Goal: Task Accomplishment & Management: Manage account settings

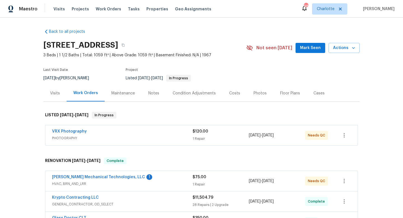
click at [303, 53] on div "6139 Castle Ct, Charlotte, NC 28213 3 Beds | 1 1/2 Baths | Total: 1059 ft² | Ab…" at bounding box center [201, 48] width 317 height 20
click at [304, 48] on span "Mark Seen" at bounding box center [310, 48] width 21 height 7
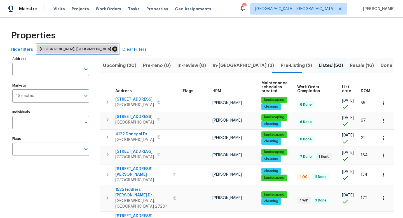
click at [112, 50] on icon at bounding box center [114, 49] width 5 height 5
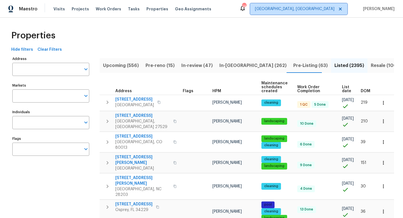
click at [328, 9] on icon at bounding box center [340, 9] width 3 height 3
click at [319, 5] on span "[GEOGRAPHIC_DATA], [GEOGRAPHIC_DATA]" at bounding box center [298, 8] width 97 height 11
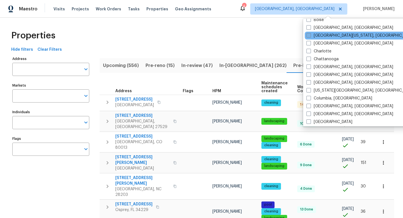
scroll to position [55, 0]
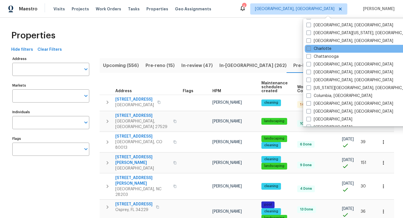
click at [312, 50] on label "Charlotte" at bounding box center [319, 49] width 25 height 6
click at [310, 50] on input "Charlotte" at bounding box center [309, 48] width 4 height 4
checkbox input "true"
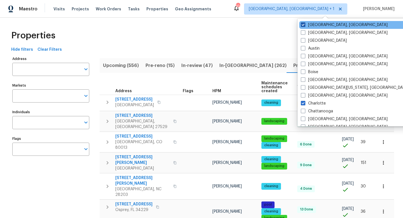
click at [307, 25] on label "[GEOGRAPHIC_DATA], [GEOGRAPHIC_DATA]" at bounding box center [344, 25] width 87 height 6
click at [305, 25] on input "[GEOGRAPHIC_DATA], [GEOGRAPHIC_DATA]" at bounding box center [303, 24] width 4 height 4
checkbox input "false"
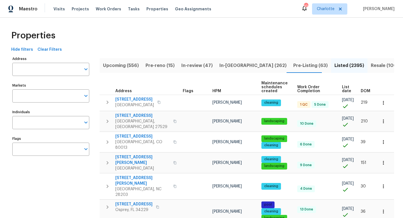
click at [283, 41] on div "Properties" at bounding box center [201, 36] width 385 height 18
click at [204, 63] on span "In-review (47)" at bounding box center [197, 66] width 31 height 8
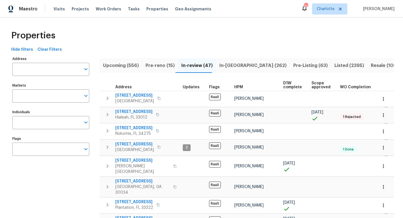
click at [238, 62] on span "In-[GEOGRAPHIC_DATA] (262)" at bounding box center [253, 66] width 67 height 8
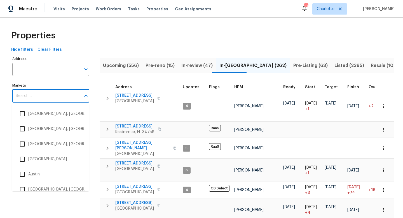
click at [33, 93] on input "Markets" at bounding box center [46, 95] width 69 height 13
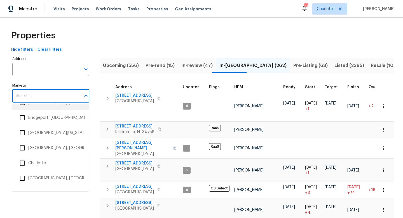
scroll to position [154, 0]
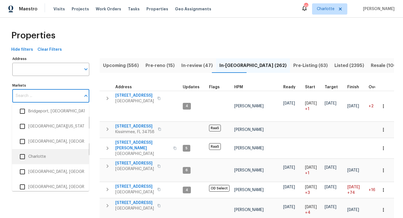
click at [24, 153] on input "checkbox" at bounding box center [23, 157] width 12 height 12
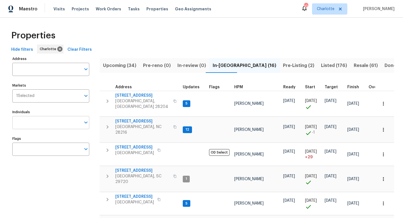
click at [36, 119] on input "Individuals" at bounding box center [46, 122] width 69 height 13
type input "[PERSON_NAME]"
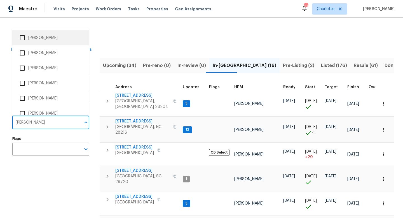
click at [26, 41] on input "checkbox" at bounding box center [23, 38] width 12 height 12
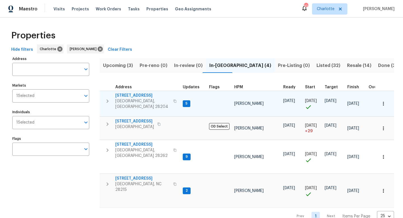
click at [110, 99] on icon "button" at bounding box center [107, 101] width 7 height 7
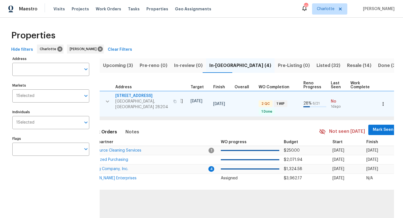
scroll to position [0, 188]
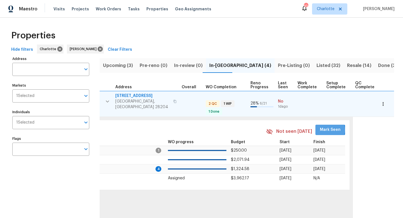
click at [322, 127] on span "Mark Seen" at bounding box center [330, 129] width 21 height 7
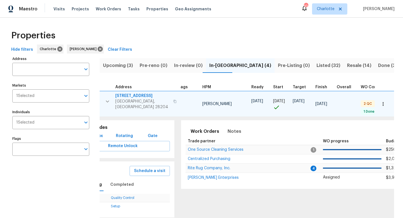
scroll to position [0, 0]
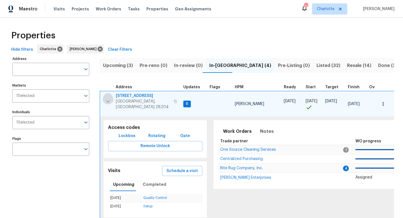
click at [110, 98] on icon "button" at bounding box center [108, 101] width 7 height 7
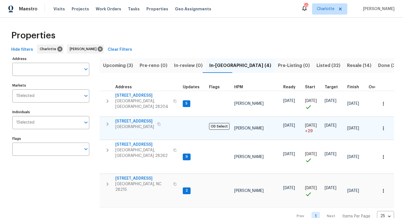
click at [108, 125] on button "button" at bounding box center [107, 124] width 11 height 11
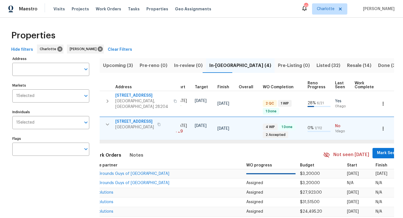
scroll to position [0, 139]
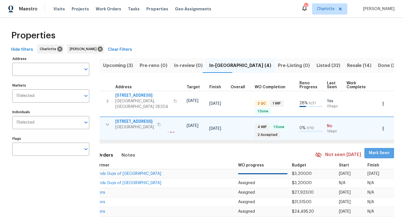
click at [328, 151] on span "Mark Seen" at bounding box center [379, 153] width 21 height 7
click at [109, 122] on icon "button" at bounding box center [107, 124] width 7 height 7
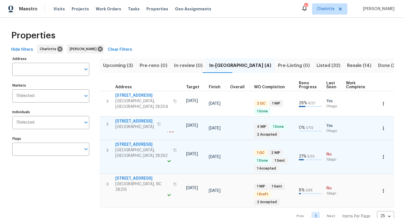
click at [105, 147] on icon "button" at bounding box center [107, 150] width 7 height 7
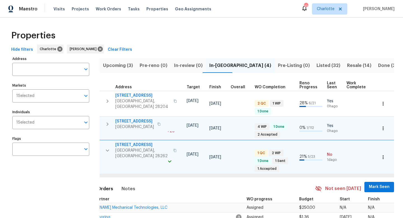
click at [328, 169] on span "Mark Seen" at bounding box center [379, 187] width 21 height 7
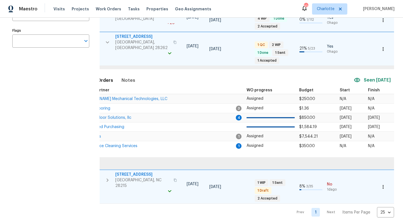
click at [107, 169] on icon "button" at bounding box center [108, 179] width 2 height 3
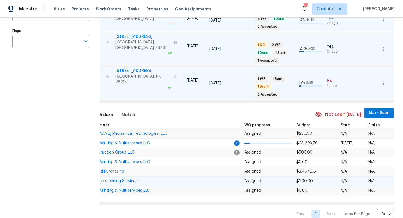
scroll to position [108, 0]
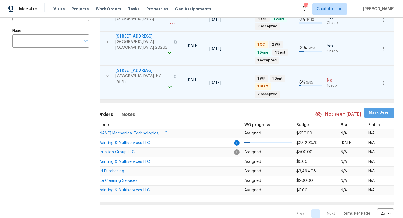
click at [328, 108] on button "Mark Seen" at bounding box center [380, 113] width 30 height 10
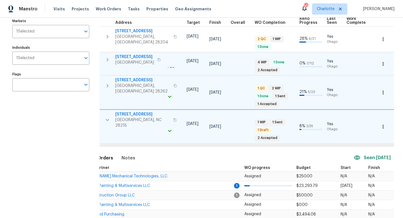
scroll to position [0, 0]
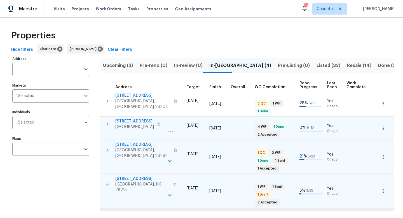
click at [113, 66] on span "Upcoming (3)" at bounding box center [118, 66] width 30 height 8
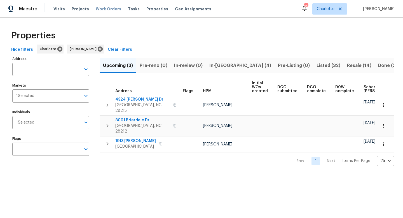
click at [105, 9] on span "Work Orders" at bounding box center [108, 9] width 25 height 6
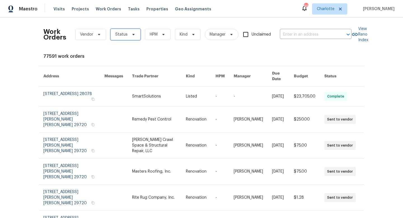
click at [133, 36] on icon at bounding box center [133, 34] width 4 height 4
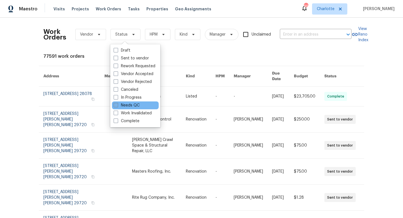
click at [120, 105] on label "Needs QC" at bounding box center [127, 106] width 26 height 6
click at [117, 105] on input "Needs QC" at bounding box center [116, 105] width 4 height 4
checkbox input "true"
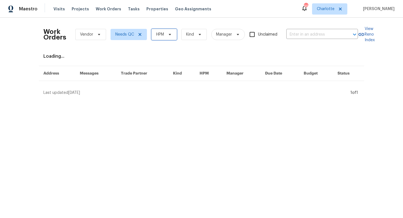
click at [161, 34] on span "HPM" at bounding box center [160, 35] width 8 height 6
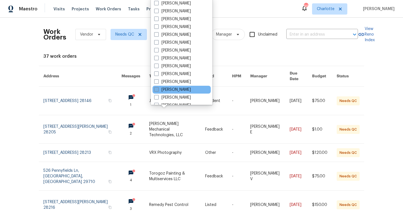
click at [157, 89] on span at bounding box center [156, 89] width 4 height 4
click at [157, 89] on input "[PERSON_NAME]" at bounding box center [156, 89] width 4 height 4
checkbox input "true"
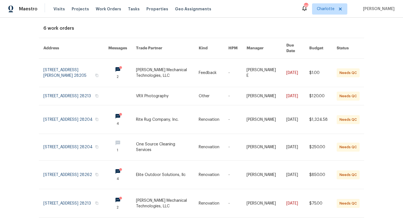
scroll to position [43, 0]
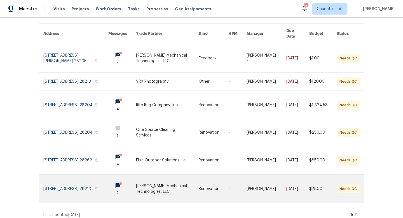
click at [66, 169] on link at bounding box center [75, 189] width 65 height 28
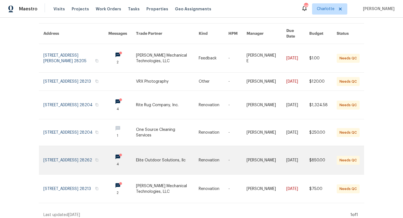
click at [120, 154] on link at bounding box center [122, 160] width 28 height 28
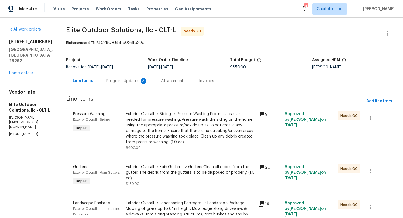
click at [259, 168] on icon at bounding box center [262, 168] width 6 height 6
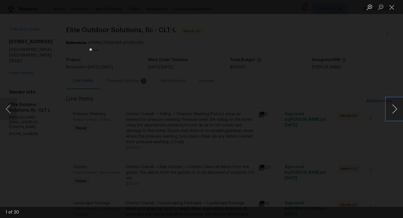
click at [328, 110] on button "Next image" at bounding box center [395, 109] width 17 height 22
click at [10, 108] on button "Previous image" at bounding box center [8, 109] width 17 height 22
click at [328, 109] on button "Next image" at bounding box center [395, 109] width 17 height 22
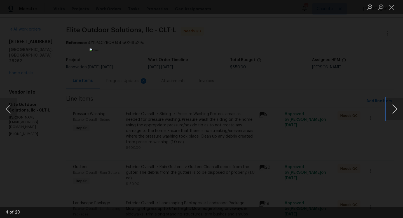
click at [328, 109] on button "Next image" at bounding box center [395, 109] width 17 height 22
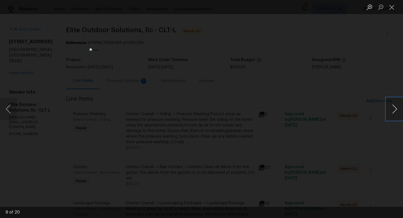
click at [328, 109] on button "Next image" at bounding box center [395, 109] width 17 height 22
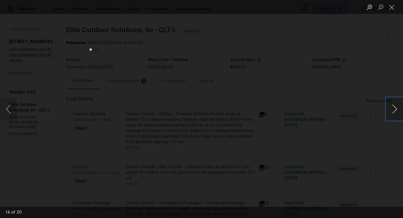
click at [328, 109] on button "Next image" at bounding box center [395, 109] width 17 height 22
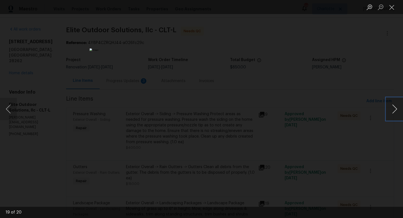
click at [328, 109] on button "Next image" at bounding box center [395, 109] width 17 height 22
click at [328, 9] on button "Close lightbox" at bounding box center [392, 7] width 11 height 10
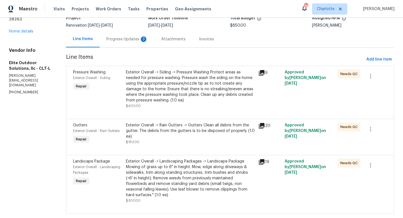
scroll to position [48, 0]
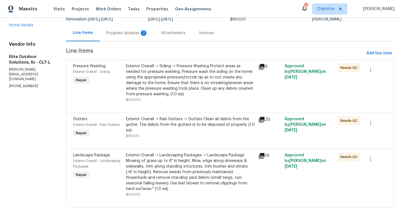
click at [259, 155] on icon at bounding box center [262, 156] width 6 height 6
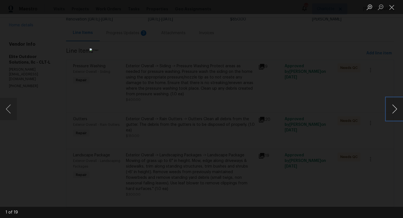
click at [328, 111] on button "Next image" at bounding box center [395, 109] width 17 height 22
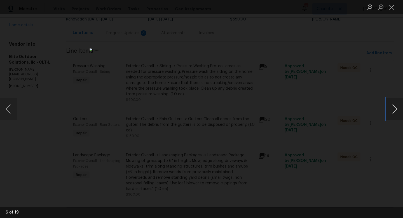
click at [328, 111] on button "Next image" at bounding box center [395, 109] width 17 height 22
click at [12, 113] on button "Previous image" at bounding box center [8, 109] width 17 height 22
click at [328, 109] on button "Next image" at bounding box center [395, 109] width 17 height 22
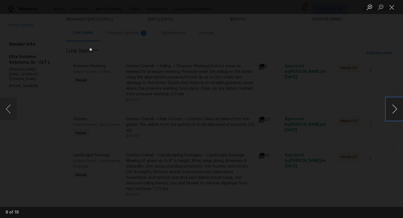
click at [328, 109] on button "Next image" at bounding box center [395, 109] width 17 height 22
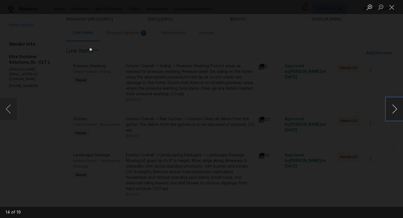
click at [328, 109] on button "Next image" at bounding box center [395, 109] width 17 height 22
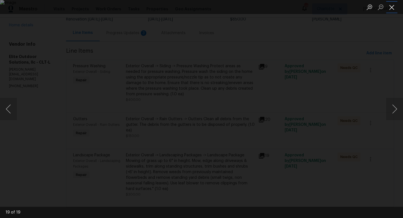
click at [328, 5] on button "Close lightbox" at bounding box center [392, 7] width 11 height 10
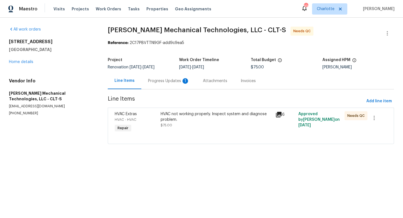
click at [159, 80] on div "Progress Updates 1" at bounding box center [168, 81] width 41 height 6
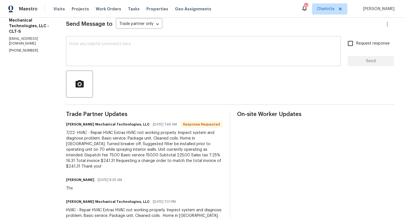
scroll to position [82, 0]
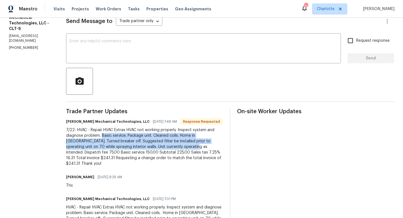
drag, startPoint x: 113, startPoint y: 136, endPoint x: 186, endPoint y: 147, distance: 74.2
click at [186, 147] on div "7/22- HVAC - Repair HVAC Extras HVAC not working properly. Inspect system and d…" at bounding box center [144, 146] width 157 height 39
copy div "Basic service. Package unit. Cleaned coils. Home in Reno. Turned breaker off. S…"
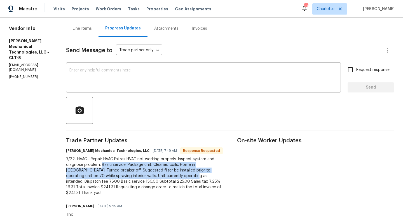
scroll to position [19, 0]
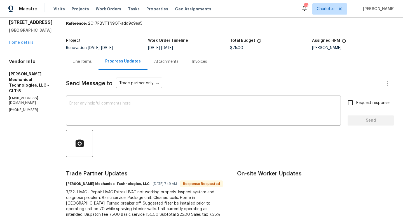
click at [91, 61] on div "Line Items" at bounding box center [82, 62] width 19 height 6
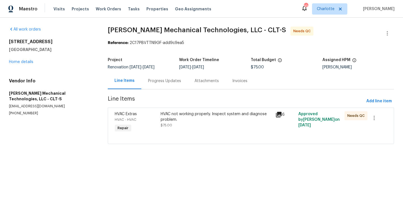
click at [173, 115] on div "HVAC not working properly. Inspect system and diagnose problem." at bounding box center [217, 116] width 112 height 11
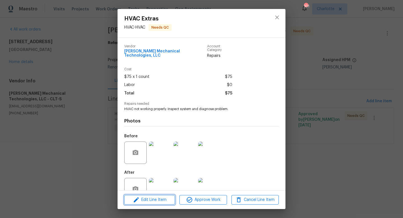
click at [151, 196] on button "Edit Line Item" at bounding box center [149, 200] width 51 height 10
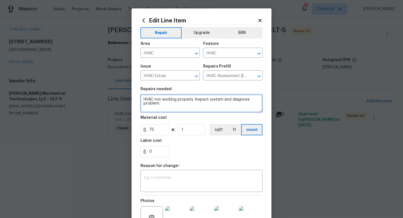
click at [162, 101] on textarea "HVAC not working properly. Inspect system and diagnose problem." at bounding box center [202, 103] width 122 height 18
paste textarea "Basic service. Package unit. Cleaned coils. Home in Reno. Turned breaker off. S…"
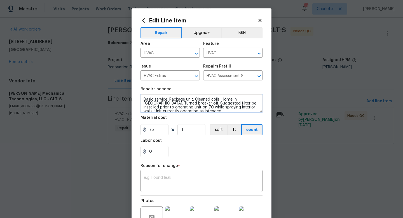
scroll to position [1, 0]
type textarea "Basic service. Package unit. Cleaned coils. Home in Reno. Turned breaker off. S…"
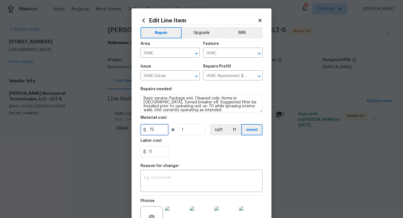
click at [157, 129] on input "75" at bounding box center [155, 129] width 28 height 11
type input "241.31"
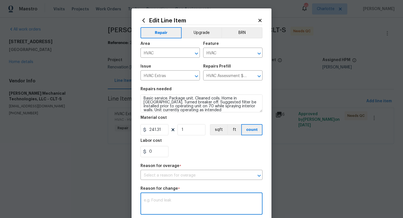
click at [212, 179] on div "Repair Upgrade BRN Area HVAC ​ Feature HVAC ​ Issue HVAC Extras ​ Repairs Prefi…" at bounding box center [202, 148] width 122 height 246
type textarea "e"
type textarea "quote per trade partner"
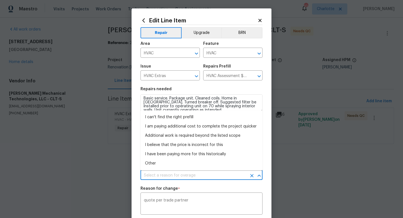
click at [222, 176] on input "text" at bounding box center [194, 175] width 106 height 9
click at [182, 161] on li "Other" at bounding box center [202, 163] width 122 height 9
type input "Other"
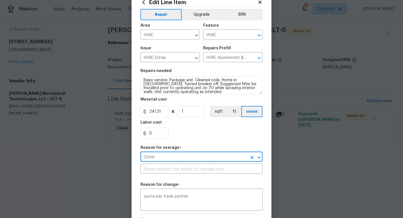
scroll to position [22, 0]
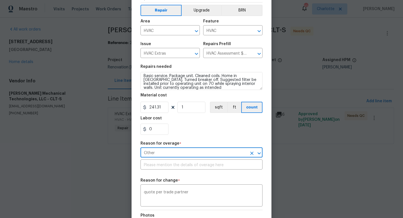
click at [179, 154] on input "Other" at bounding box center [194, 153] width 106 height 9
click at [174, 194] on textarea "quote per trade partner" at bounding box center [201, 196] width 115 height 12
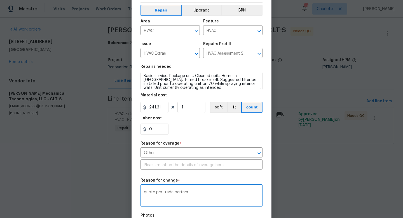
click at [174, 194] on textarea "quote per trade partner" at bounding box center [201, 196] width 115 height 12
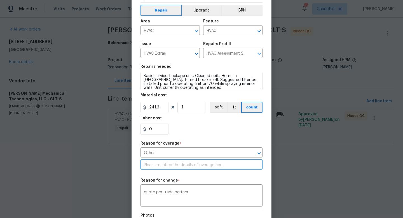
click at [177, 168] on input "text" at bounding box center [202, 165] width 122 height 9
paste input "quote per trade partner"
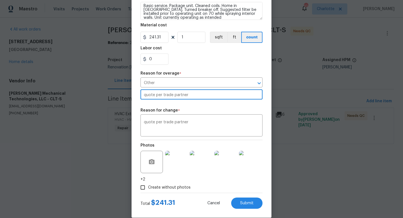
scroll to position [98, 0]
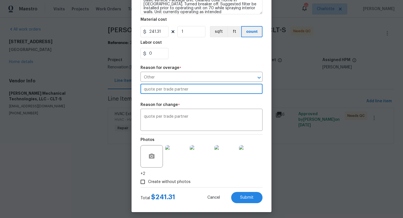
type input "quote per trade partner"
click at [254, 192] on div "Total $ 241.31 Cancel Submit" at bounding box center [202, 195] width 122 height 16
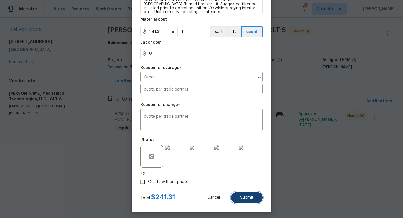
click at [253, 197] on span "Submit" at bounding box center [246, 198] width 13 height 4
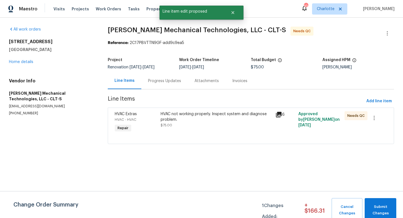
scroll to position [0, 0]
click at [377, 203] on button "Submit Changes" at bounding box center [381, 210] width 32 height 24
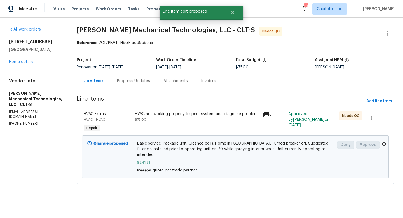
click at [169, 117] on div "HVAC not working properly. Inspect system and diagnose problem. $75.00" at bounding box center [197, 116] width 125 height 11
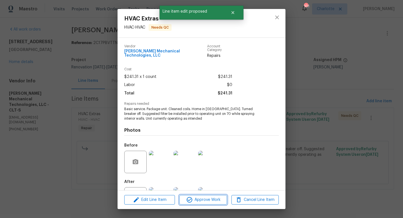
click at [204, 201] on span "Approve Work" at bounding box center [203, 199] width 44 height 7
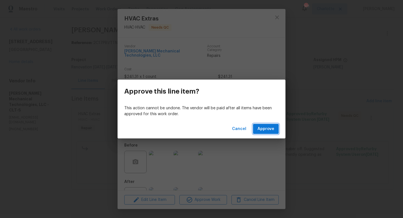
click at [268, 131] on span "Approve" at bounding box center [266, 129] width 17 height 7
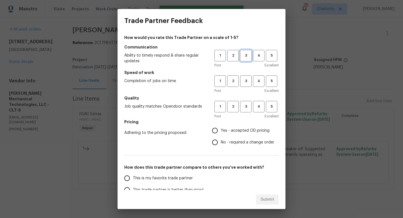
click at [248, 58] on span "3" at bounding box center [246, 55] width 10 height 6
click at [246, 80] on span "3" at bounding box center [246, 81] width 10 height 6
click at [245, 105] on span "3" at bounding box center [246, 106] width 10 height 6
click at [218, 128] on input "Yes - accepted OD pricing" at bounding box center [215, 131] width 12 height 12
radio input "true"
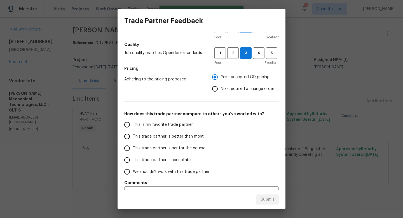
scroll to position [66, 0]
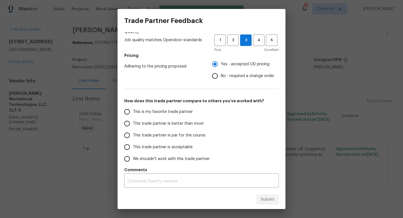
click at [164, 126] on span "This trade partner is better than most" at bounding box center [168, 124] width 71 height 6
click at [133, 126] on input "This trade partner is better than most" at bounding box center [127, 124] width 12 height 12
click at [271, 203] on span "Submit" at bounding box center [268, 199] width 14 height 7
radio input "true"
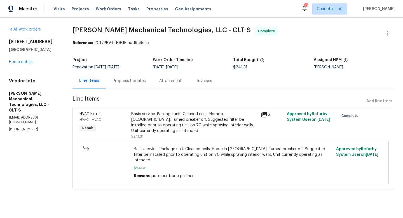
radio input "false"
